Goal: Check status: Check status

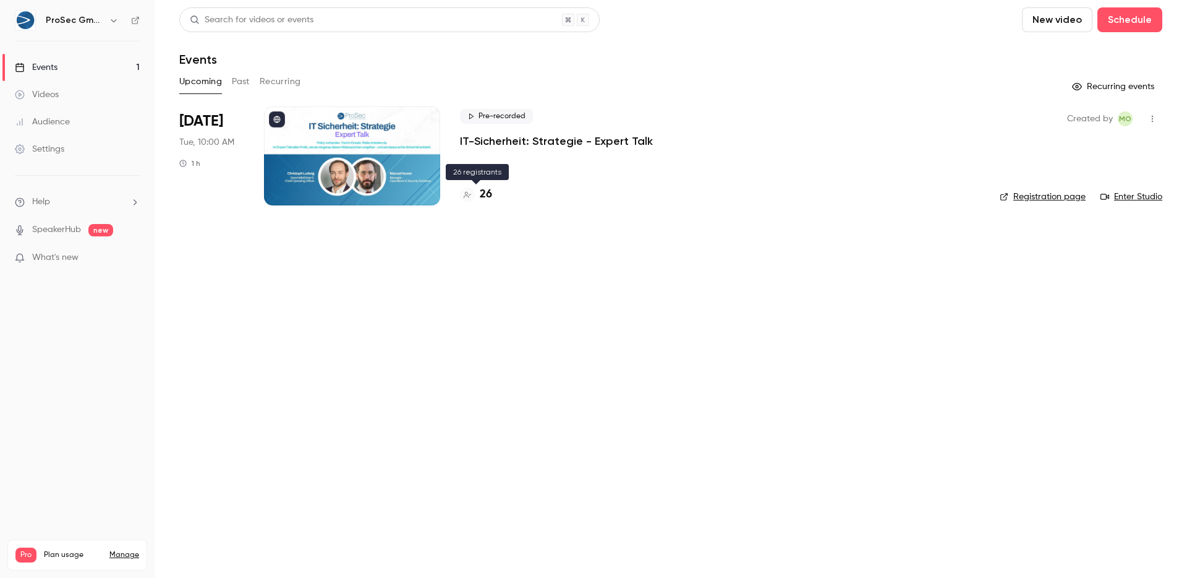
click at [489, 196] on h4 "26" at bounding box center [486, 194] width 12 height 17
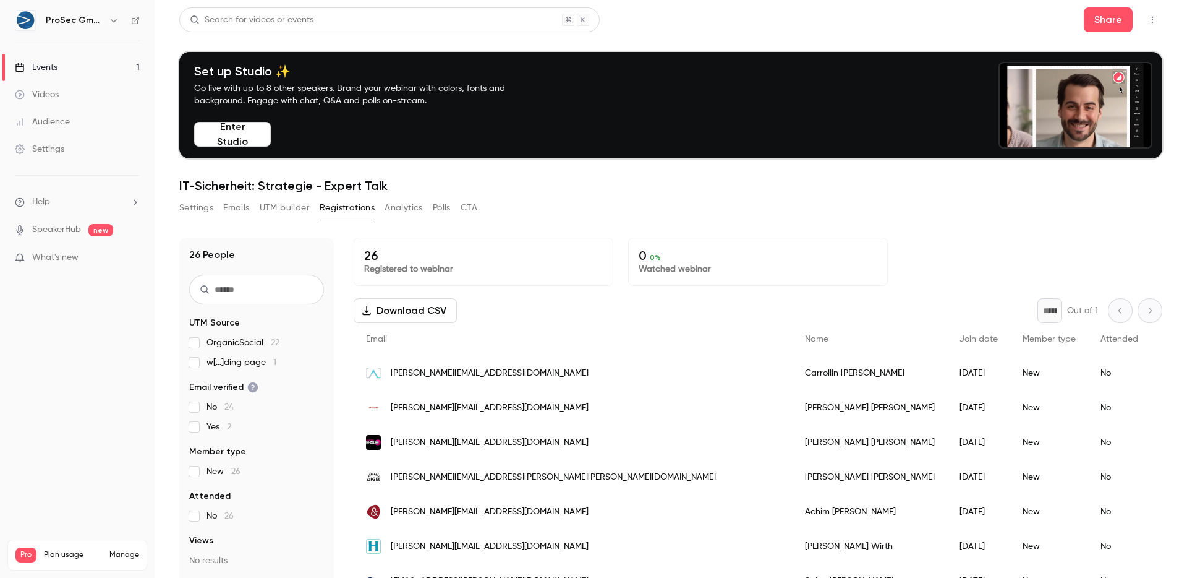
scroll to position [83, 0]
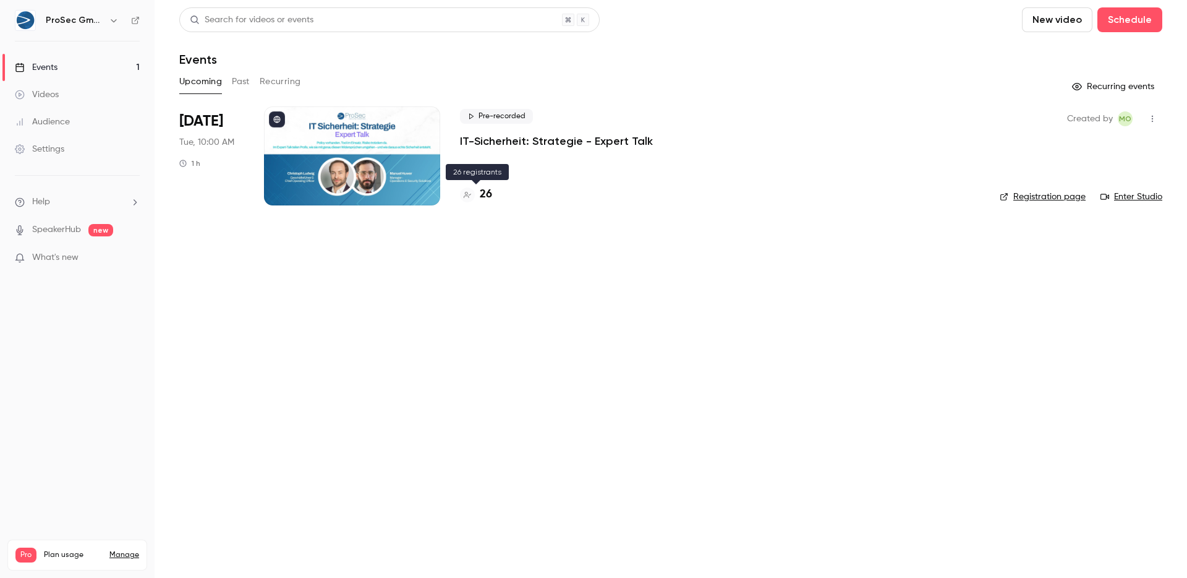
click at [487, 191] on h4 "26" at bounding box center [486, 194] width 12 height 17
click at [487, 194] on h4 "26" at bounding box center [486, 194] width 12 height 17
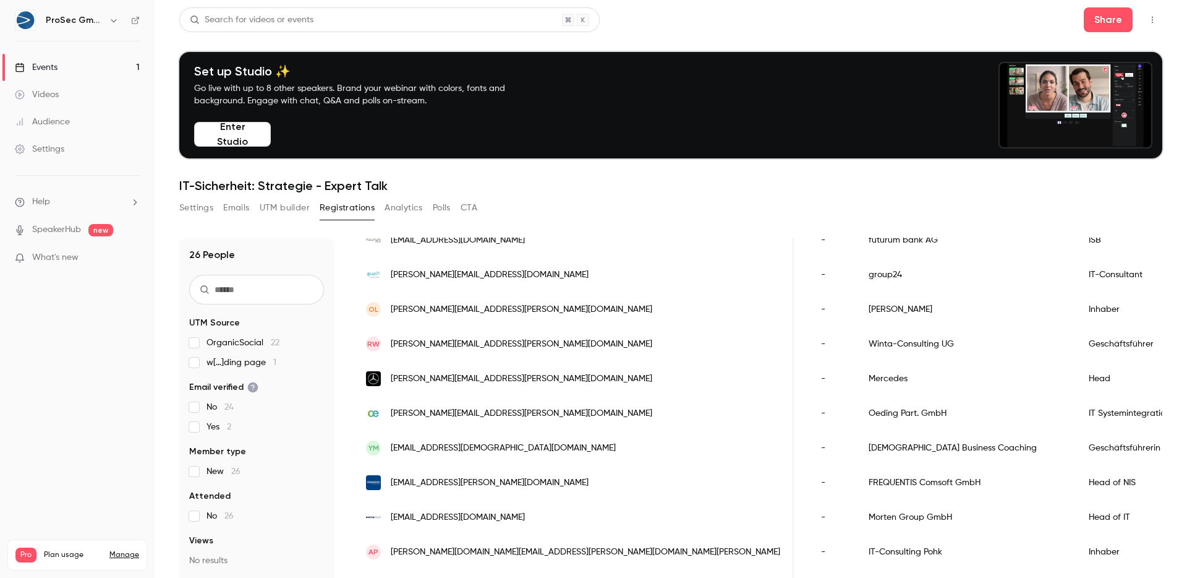
scroll to position [574, 0]
